Goal: Task Accomplishment & Management: Manage account settings

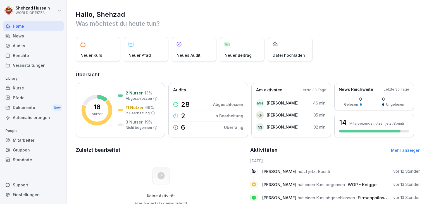
click at [25, 141] on div "Mitarbeiter" at bounding box center [33, 140] width 61 height 10
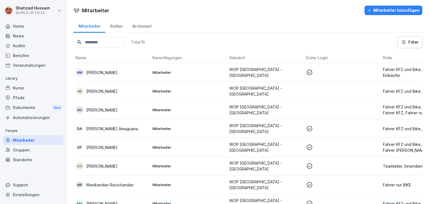
click at [391, 14] on button "Mitarbeiter hinzufügen" at bounding box center [394, 11] width 58 height 10
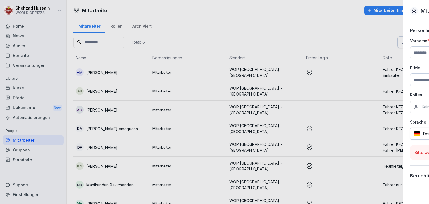
click at [220, 113] on div at bounding box center [214, 102] width 429 height 204
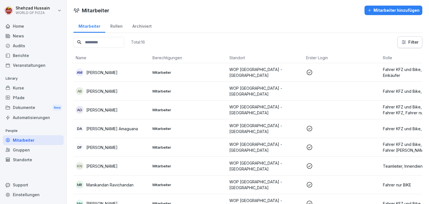
click at [390, 8] on div "Mitarbeiter hinzufügen" at bounding box center [394, 10] width 52 height 6
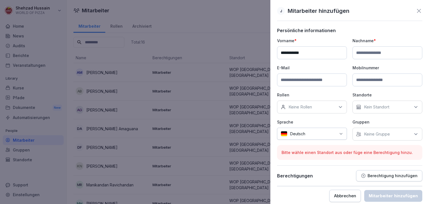
type input "**********"
click at [385, 54] on input at bounding box center [388, 52] width 70 height 13
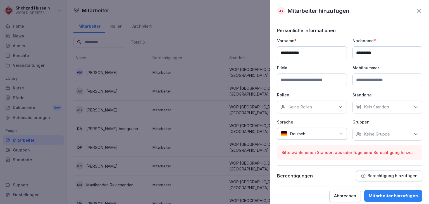
type input "*********"
click at [315, 83] on input at bounding box center [312, 80] width 70 height 13
type input "**********"
click at [332, 109] on div "Keine Rollen" at bounding box center [312, 107] width 70 height 13
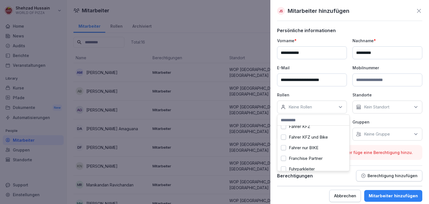
scroll to position [41, 0]
click at [313, 134] on label "Fahrer KFZ und Bike" at bounding box center [308, 134] width 39 height 5
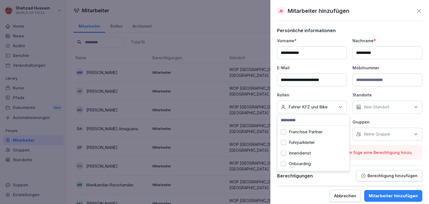
scroll to position [68, 0]
click at [313, 151] on div "Innendienst" at bounding box center [313, 149] width 69 height 11
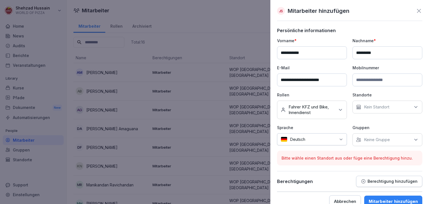
click at [398, 138] on div "Keine Gruppe" at bounding box center [388, 139] width 70 height 13
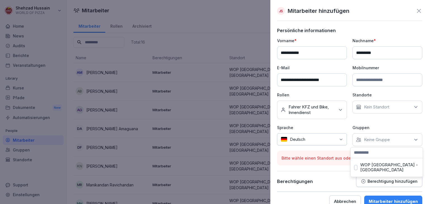
click at [374, 164] on label "WOP [GEOGRAPHIC_DATA] - [GEOGRAPHIC_DATA]" at bounding box center [390, 167] width 59 height 10
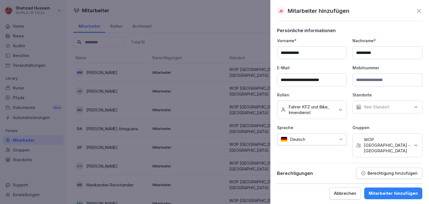
click at [341, 163] on div at bounding box center [349, 163] width 145 height 0
click at [383, 108] on p "Kein Standort" at bounding box center [376, 107] width 25 height 6
click at [370, 134] on label "WOP [GEOGRAPHIC_DATA] - [GEOGRAPHIC_DATA]" at bounding box center [392, 135] width 59 height 10
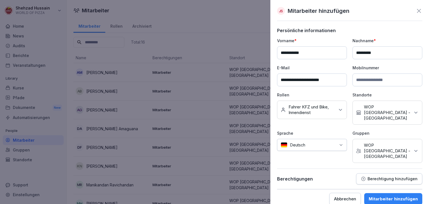
click at [390, 196] on div "Mitarbeiter hinzufügen" at bounding box center [393, 199] width 49 height 6
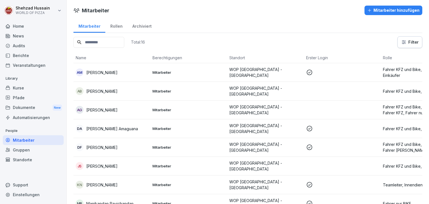
click at [413, 9] on div "Mitarbeiter hinzufügen" at bounding box center [394, 10] width 52 height 6
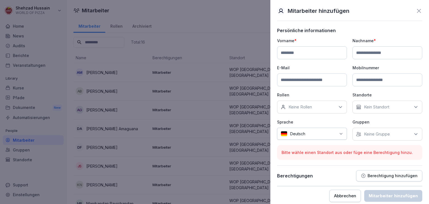
click at [416, 9] on icon at bounding box center [419, 11] width 7 height 7
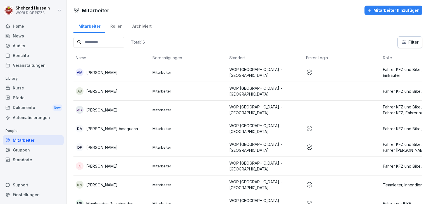
click at [376, 9] on div "Mitarbeiter hinzufügen" at bounding box center [394, 10] width 52 height 6
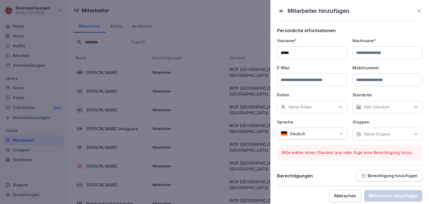
type input "*****"
click at [376, 51] on input at bounding box center [388, 52] width 70 height 13
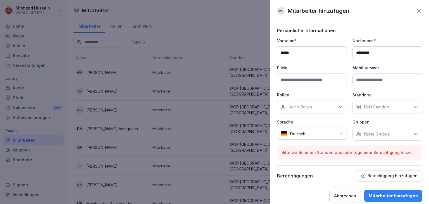
type input "********"
click at [330, 106] on div "Keine Rollen" at bounding box center [312, 107] width 70 height 13
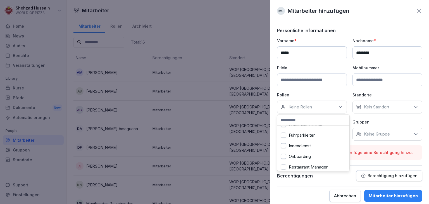
scroll to position [73, 0]
click at [313, 143] on div "Innendienst" at bounding box center [313, 144] width 69 height 11
click at [287, 136] on div "Fahrer KFZ und Bike" at bounding box center [313, 137] width 69 height 11
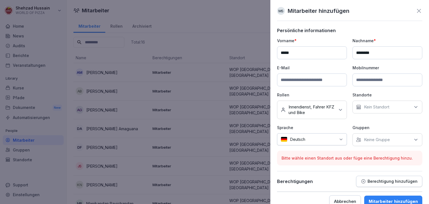
click at [380, 104] on p "Kein Standort" at bounding box center [376, 107] width 25 height 6
click at [373, 133] on label "WOP [GEOGRAPHIC_DATA] - [GEOGRAPHIC_DATA]" at bounding box center [390, 135] width 59 height 10
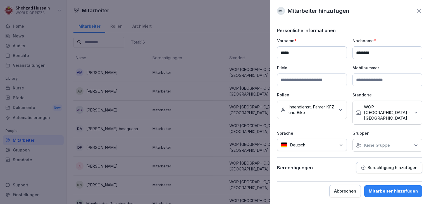
click at [354, 157] on div at bounding box center [349, 157] width 145 height 0
click at [391, 139] on div "Keine Gruppe" at bounding box center [388, 145] width 70 height 13
click at [374, 162] on label "WOP [GEOGRAPHIC_DATA] - [GEOGRAPHIC_DATA]" at bounding box center [392, 167] width 59 height 10
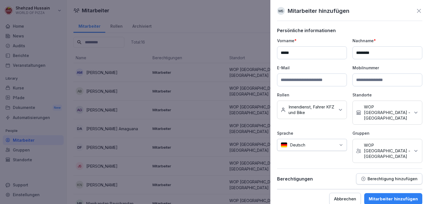
click at [323, 142] on div at bounding box center [322, 145] width 28 height 6
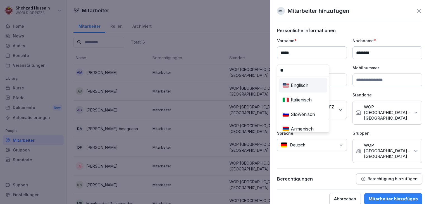
type input "**"
click at [303, 90] on div "Englisch" at bounding box center [303, 85] width 46 height 12
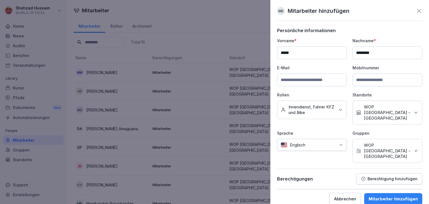
click at [332, 79] on input at bounding box center [312, 80] width 70 height 13
type input "**********"
click at [374, 196] on div "Mitarbeiter hinzufügen" at bounding box center [393, 199] width 49 height 6
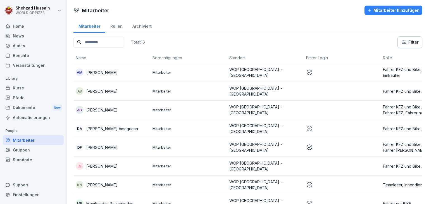
click at [288, 82] on td "WOP [GEOGRAPHIC_DATA] - [GEOGRAPHIC_DATA]" at bounding box center [265, 91] width 77 height 19
click at [295, 76] on td "WOP [GEOGRAPHIC_DATA] - [GEOGRAPHIC_DATA]" at bounding box center [265, 72] width 77 height 19
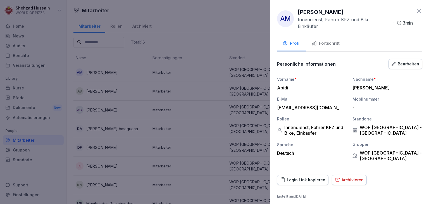
click at [333, 45] on div "Fortschritt" at bounding box center [326, 43] width 28 height 6
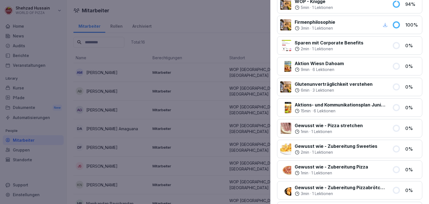
scroll to position [124, 0]
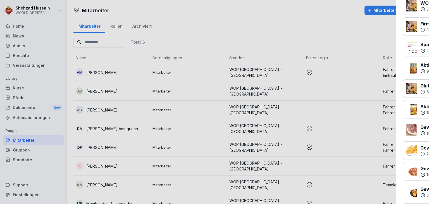
click at [239, 68] on div at bounding box center [214, 102] width 429 height 204
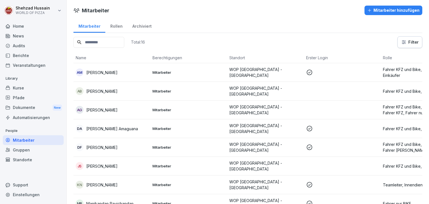
click at [407, 69] on p "Fahrer KFZ und Bike, Innendienst, Einkäufer" at bounding box center [419, 73] width 72 height 12
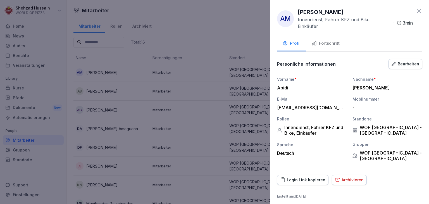
click at [405, 61] on div "Bearbeiten" at bounding box center [406, 64] width 28 height 6
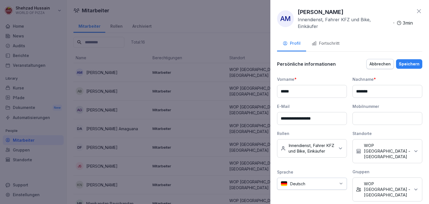
click at [335, 156] on div "Keine Rollen Innendienst, Fahrer KFZ und Bike, Einkäufer" at bounding box center [312, 148] width 70 height 18
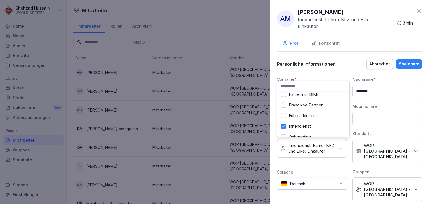
scroll to position [65, 0]
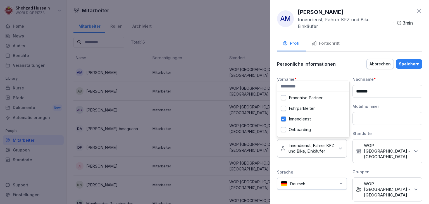
click at [311, 117] on label "Innendienst" at bounding box center [300, 119] width 22 height 5
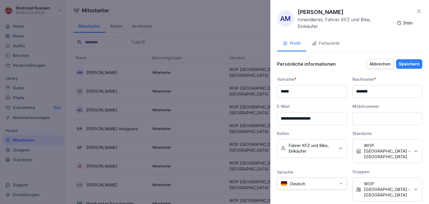
click at [409, 65] on div "Speichern" at bounding box center [409, 64] width 21 height 6
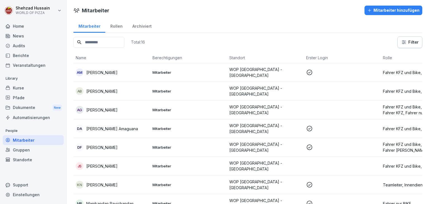
click at [318, 88] on td at bounding box center [342, 91] width 77 height 19
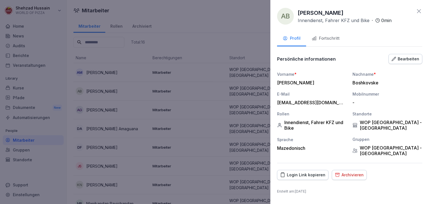
click at [405, 57] on div "Bearbeiten" at bounding box center [406, 59] width 28 height 6
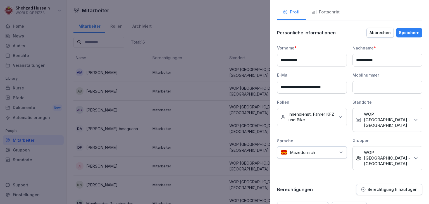
scroll to position [27, 0]
click at [328, 121] on p "Innendienst, Fahrer KFZ und Bike" at bounding box center [312, 116] width 46 height 11
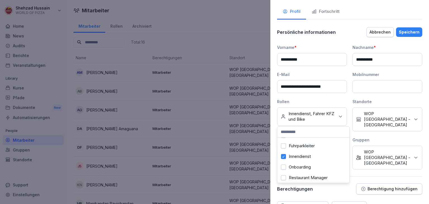
scroll to position [80, 0]
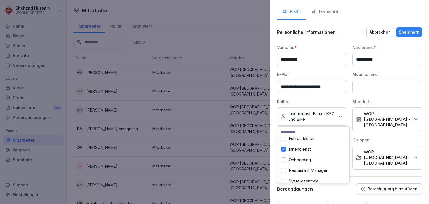
click at [314, 146] on div "Innendienst" at bounding box center [313, 149] width 69 height 11
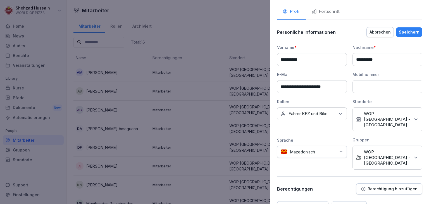
click at [407, 32] on div "Speichern" at bounding box center [409, 32] width 21 height 6
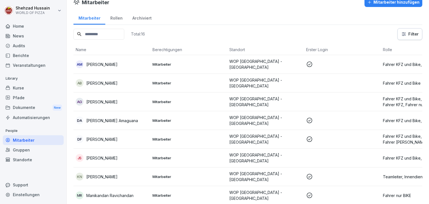
scroll to position [0, 0]
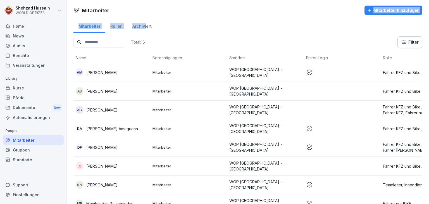
drag, startPoint x: 190, startPoint y: 16, endPoint x: 143, endPoint y: 21, distance: 46.9
click at [143, 21] on div "Archiviert" at bounding box center [141, 25] width 29 height 14
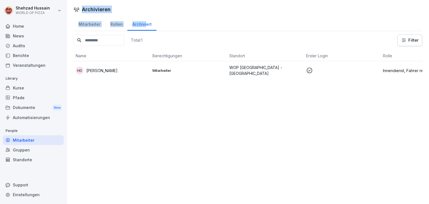
click at [148, 28] on div "Archiviert" at bounding box center [141, 23] width 29 height 14
click at [136, 10] on div "Archivieren" at bounding box center [248, 10] width 362 height 8
click at [116, 26] on div "Rollen" at bounding box center [116, 23] width 22 height 14
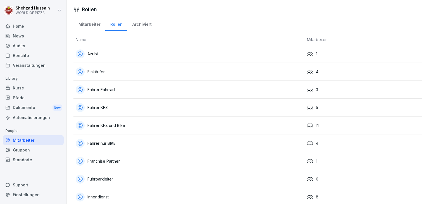
click at [110, 48] on td "Azubi" at bounding box center [189, 54] width 231 height 18
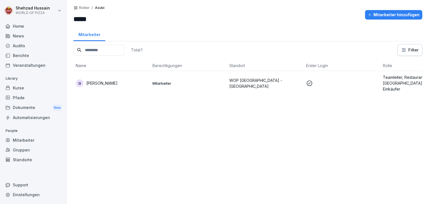
click at [375, 80] on p at bounding box center [342, 83] width 72 height 7
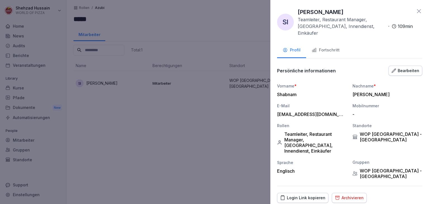
click at [337, 47] on div "Fortschritt" at bounding box center [326, 50] width 28 height 6
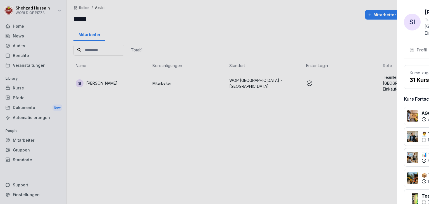
click at [245, 36] on div at bounding box center [214, 102] width 429 height 204
